Goal: Navigation & Orientation: Find specific page/section

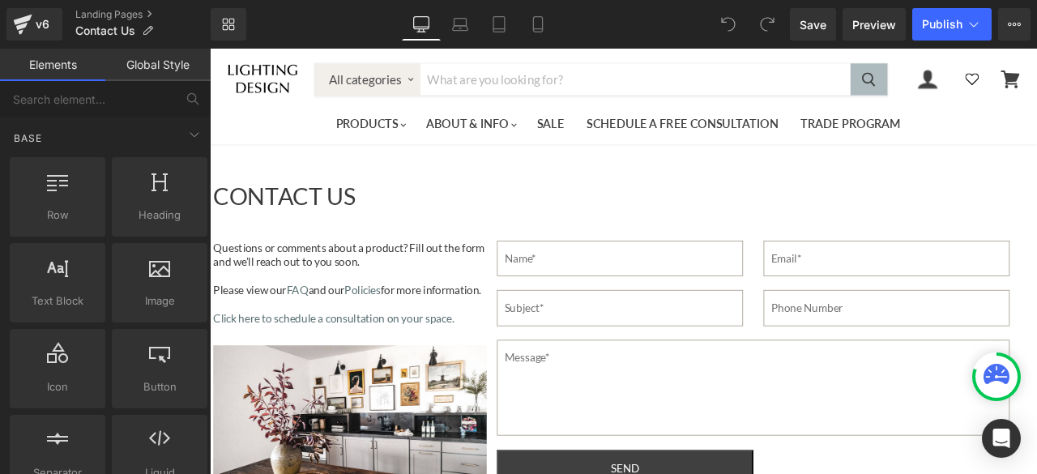
scroll to position [1864, 0]
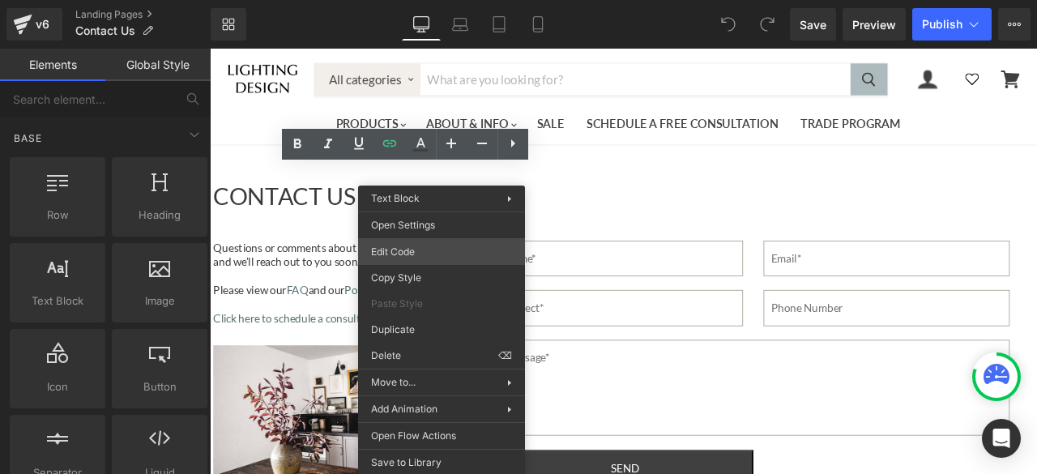
click at [399, 0] on div "You are previewing how the will restyle your page. You can not edit Elements in…" at bounding box center [518, 0] width 1037 height 0
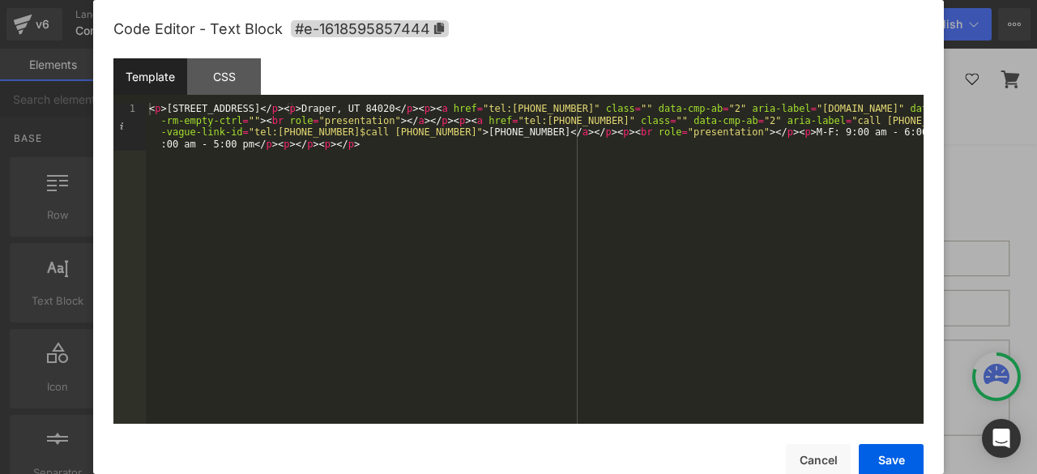
click at [356, 151] on div "< p > 11538 South State St. </ p > < p > Draper, UT 84020 </ p > < p > < a href…" at bounding box center [535, 311] width 778 height 416
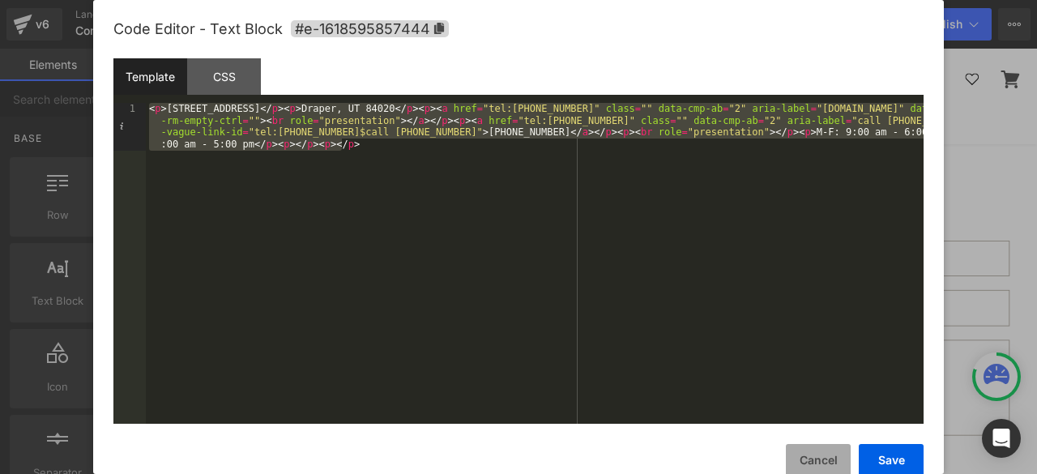
click at [827, 466] on button "Cancel" at bounding box center [818, 460] width 65 height 32
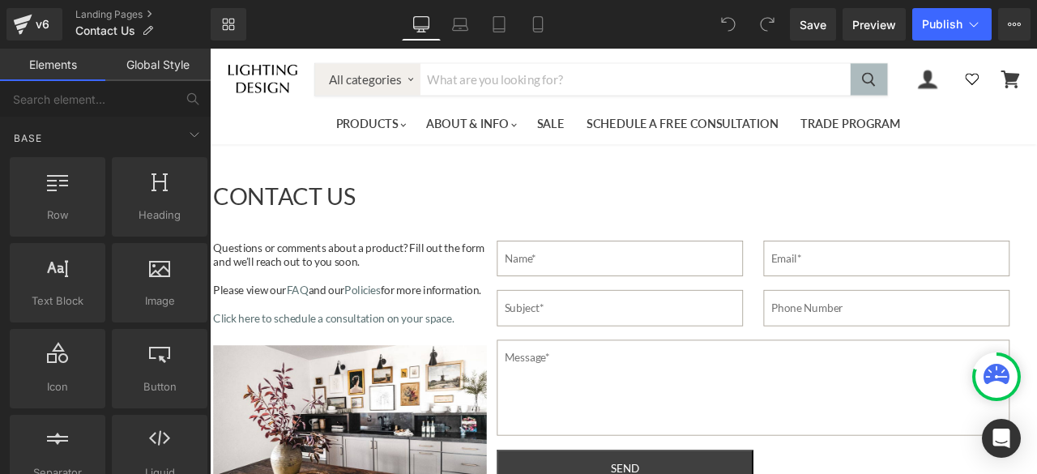
scroll to position [810, 0]
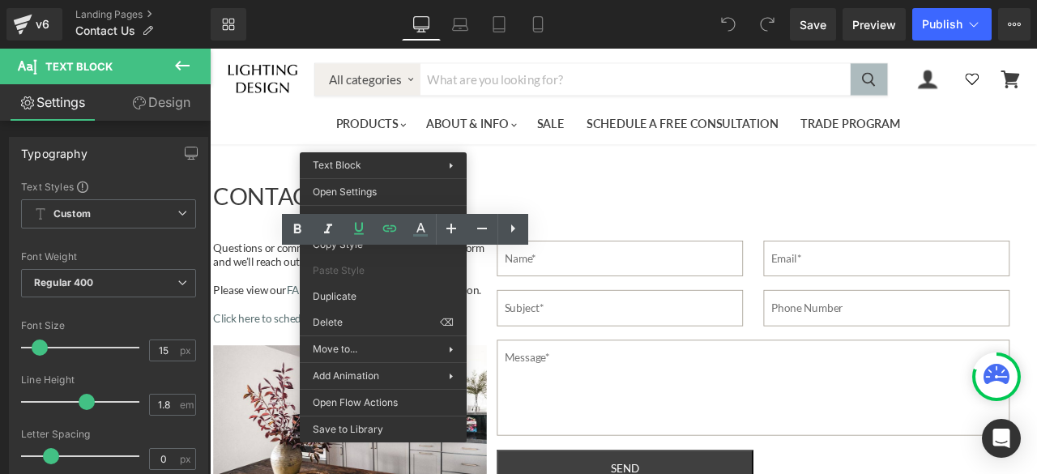
scroll to position [843, 0]
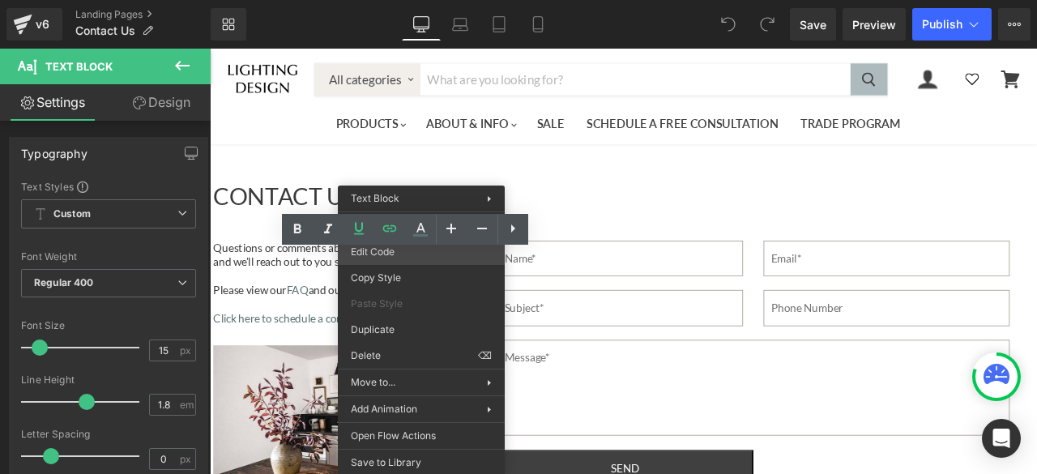
click at [381, 0] on div "You are previewing how the will restyle your page. You can not edit Elements in…" at bounding box center [518, 0] width 1037 height 0
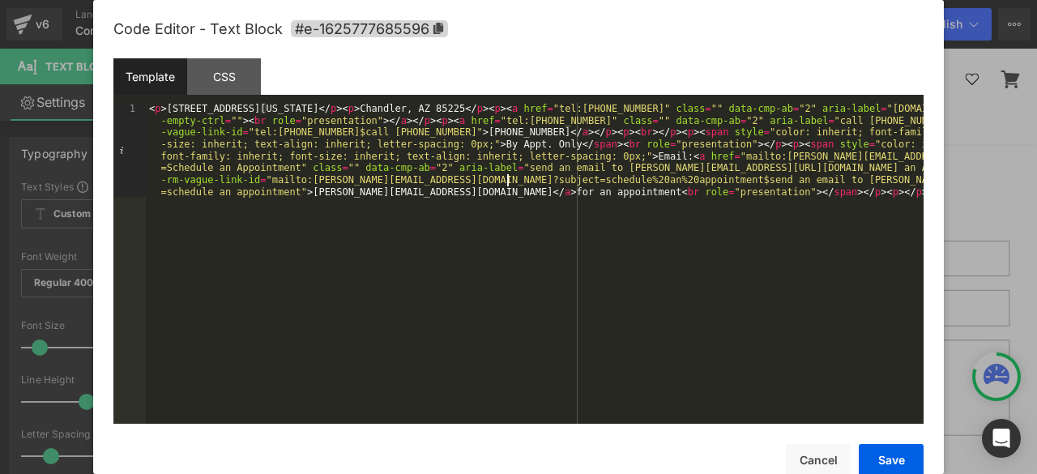
click at [509, 178] on div "< p > 3215 N Nevada St </ p > < p > Chandler, AZ 85225 </ p > < p > < a href = …" at bounding box center [535, 358] width 778 height 511
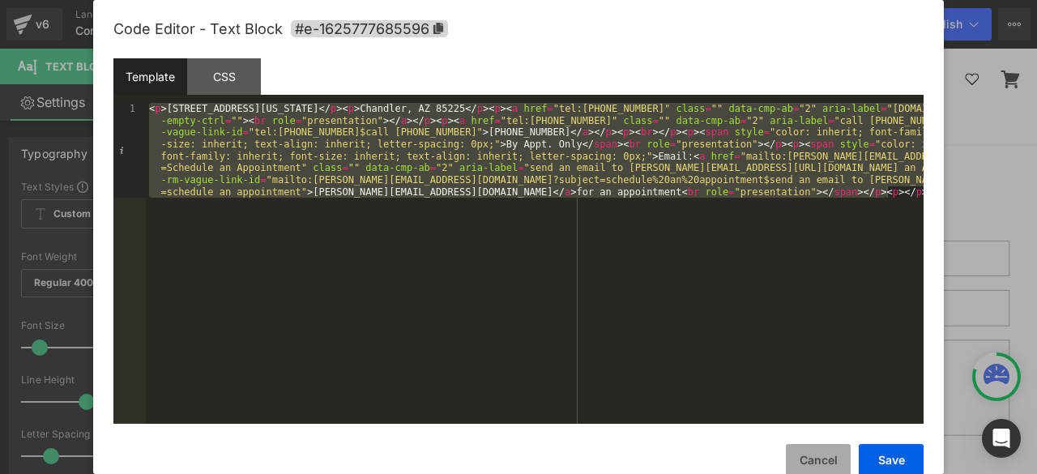
click at [811, 463] on button "Cancel" at bounding box center [818, 460] width 65 height 32
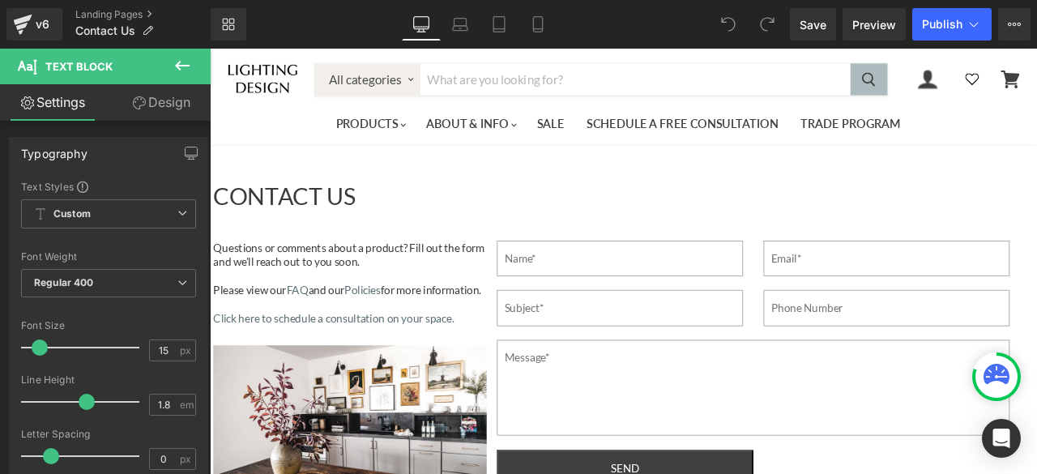
scroll to position [1248, 0]
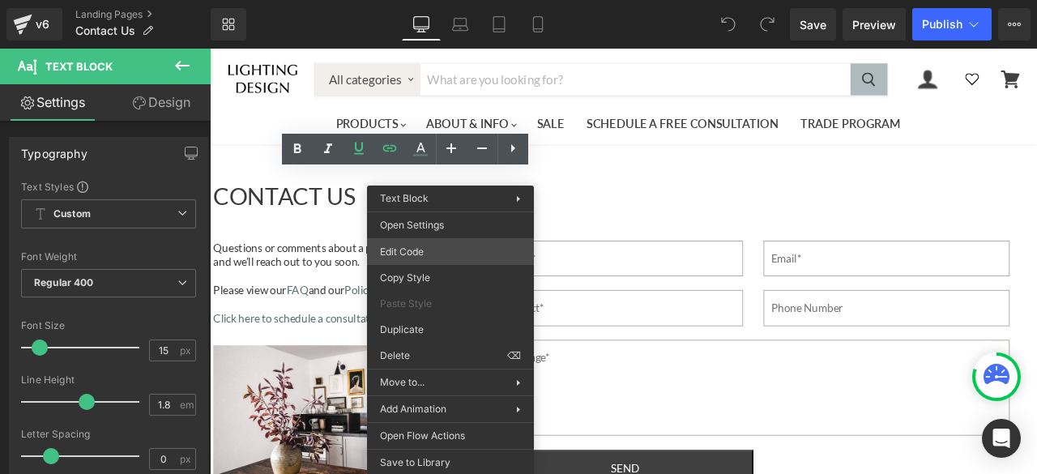
click at [412, 0] on div "You are previewing how the will restyle your page. You can not edit Elements in…" at bounding box center [518, 0] width 1037 height 0
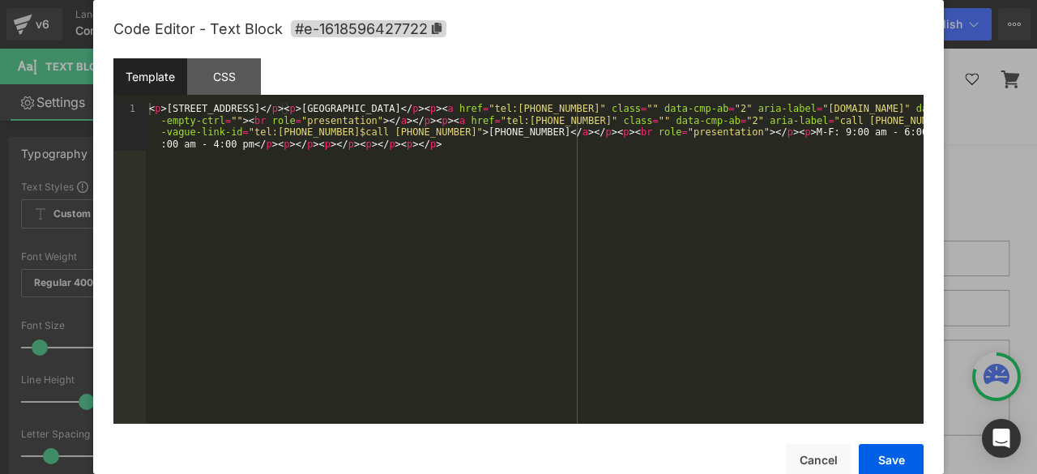
click at [431, 142] on div "< p > 1074 W Hill Field Rd </ p > < p > Layton, UT 84041 </ p > < p > < a href …" at bounding box center [535, 311] width 778 height 416
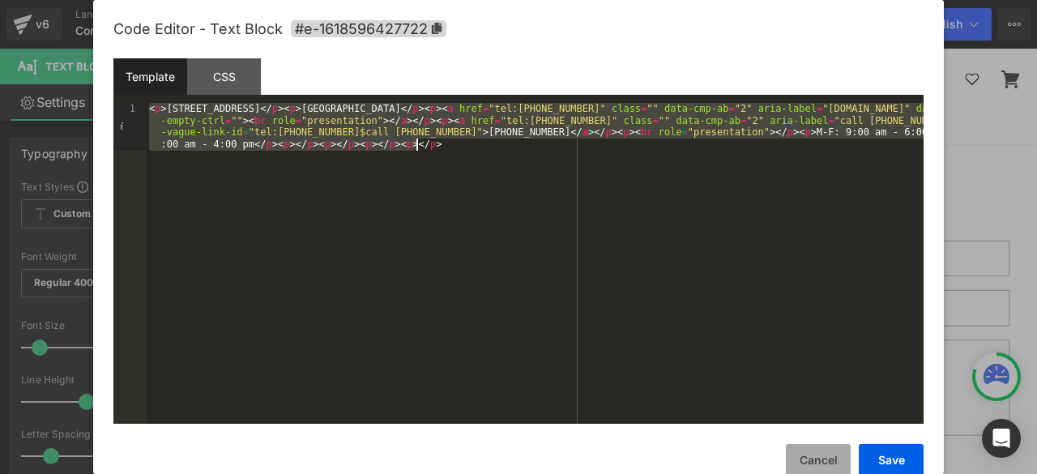
click at [824, 461] on button "Cancel" at bounding box center [818, 460] width 65 height 32
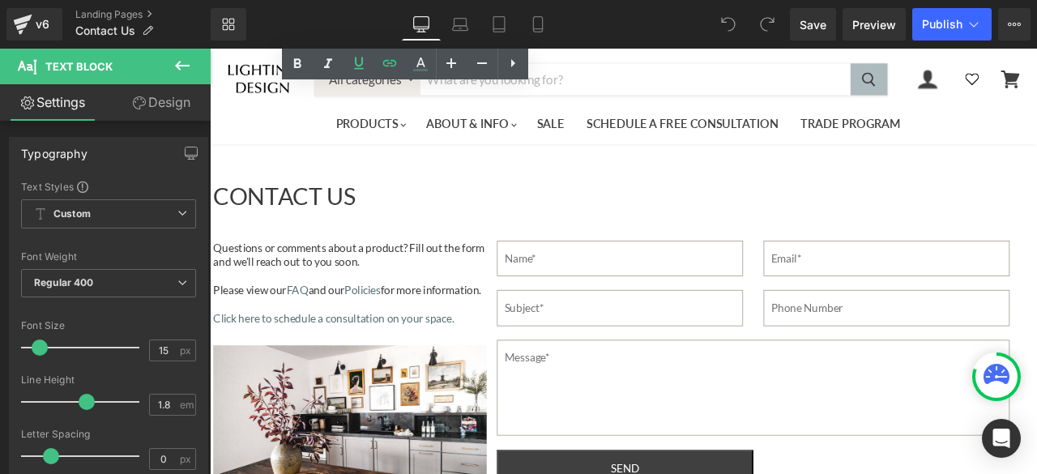
scroll to position [2090, 0]
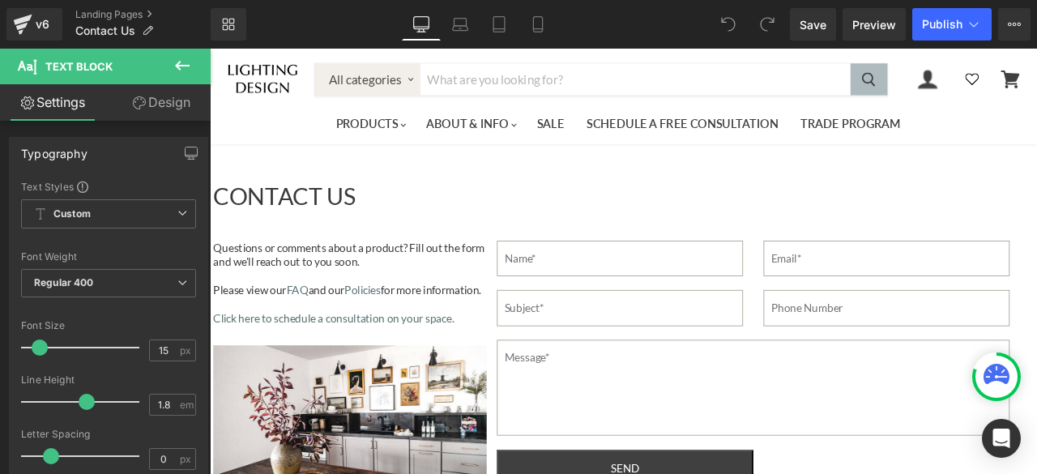
click at [191, 66] on icon at bounding box center [182, 65] width 19 height 19
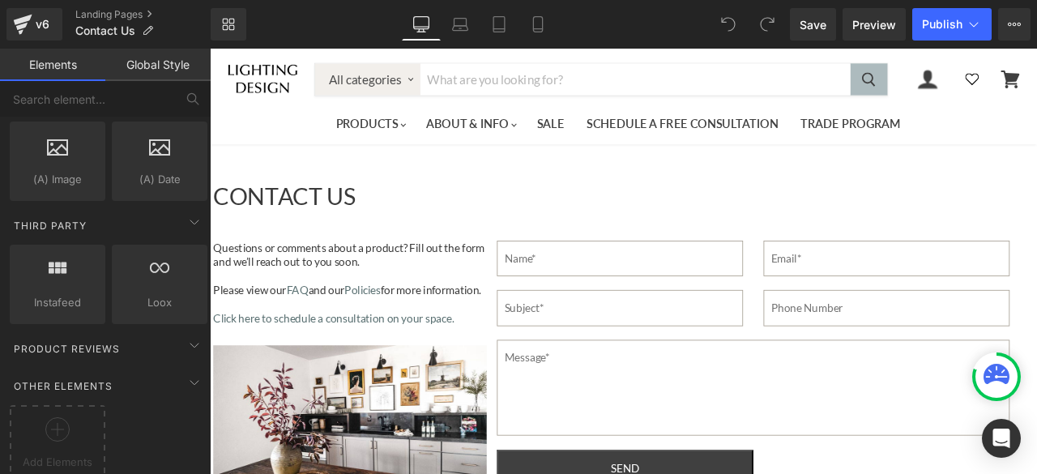
scroll to position [0, 0]
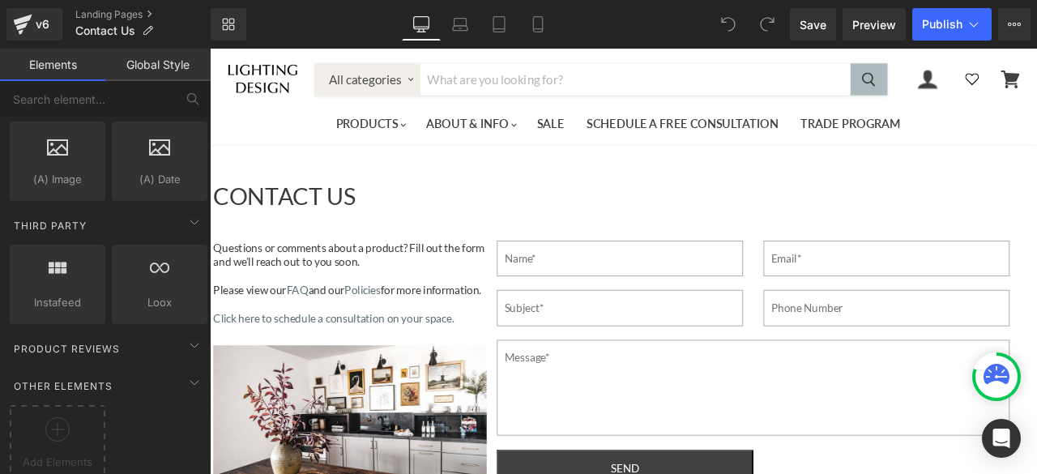
click at [127, 11] on link "Landing Pages" at bounding box center [142, 14] width 135 height 13
